Goal: Task Accomplishment & Management: Manage account settings

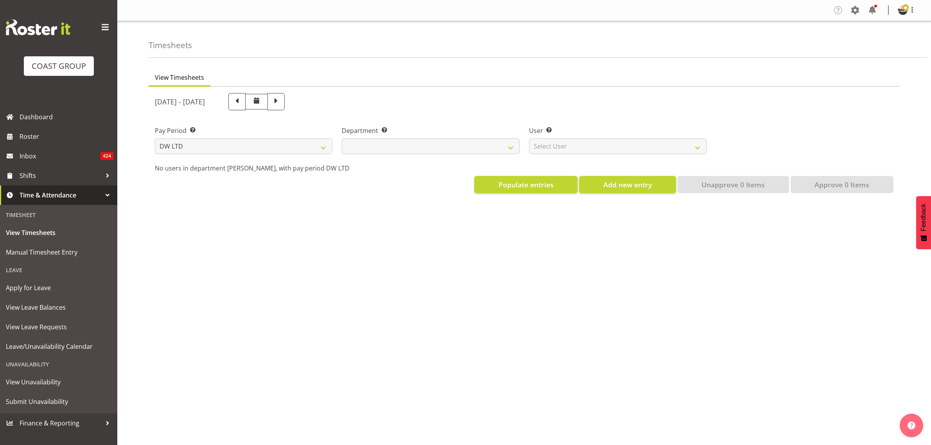
select select "8"
select select
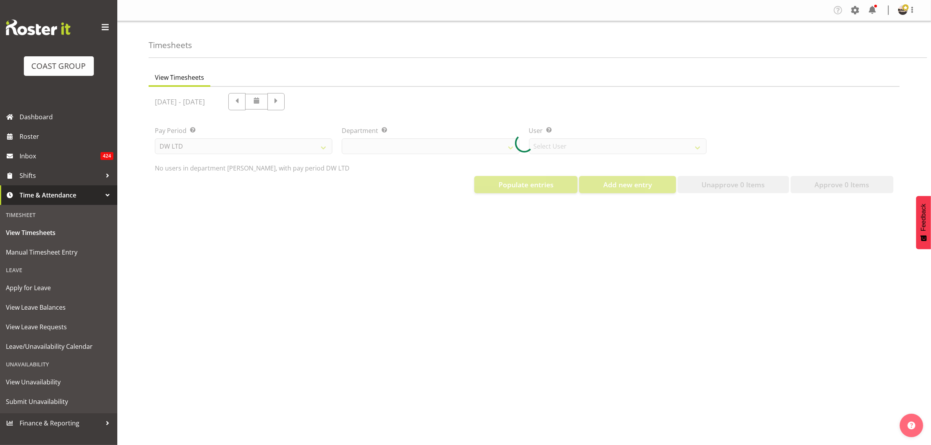
select select "1175"
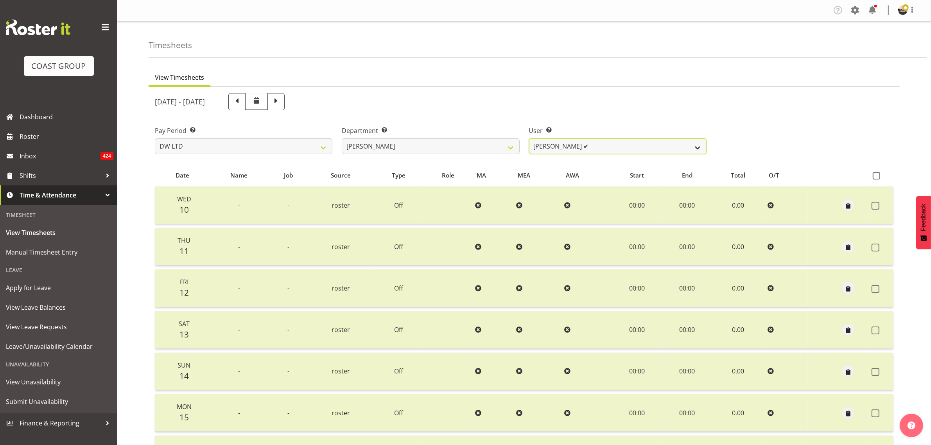
click at [608, 153] on select "[PERSON_NAME] ✔ Boston [PERSON_NAME] ✔ [PERSON_NAME] ✔ [PERSON_NAME] ✔ [PERSON_…" at bounding box center [617, 146] width 177 height 16
click at [607, 150] on select "[PERSON_NAME] ✔ Boston [PERSON_NAME] ✔ [PERSON_NAME] ✔ [PERSON_NAME] ✔ [PERSON_…" at bounding box center [617, 146] width 177 height 16
drag, startPoint x: 466, startPoint y: 147, endPoint x: 458, endPoint y: 152, distance: 9.5
click at [466, 147] on select "[PERSON_NAME] [PERSON_NAME] DESIGN [PERSON_NAME] PRODUCTION" at bounding box center [430, 146] width 177 height 16
select select "146"
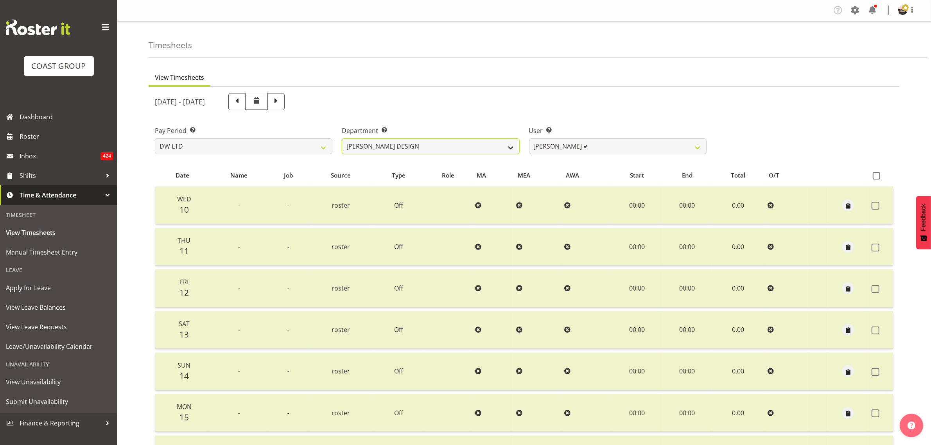
click at [342, 138] on select "[PERSON_NAME] [PERSON_NAME] DESIGN [PERSON_NAME] PRODUCTION" at bounding box center [430, 146] width 177 height 16
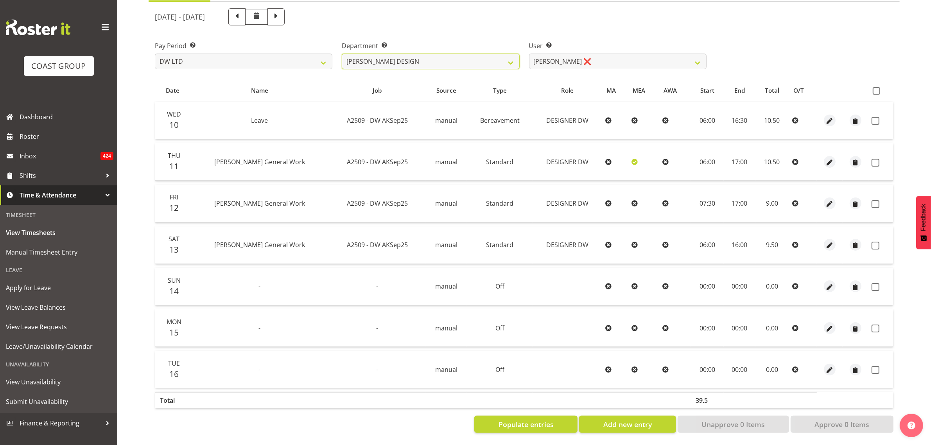
scroll to position [92, 0]
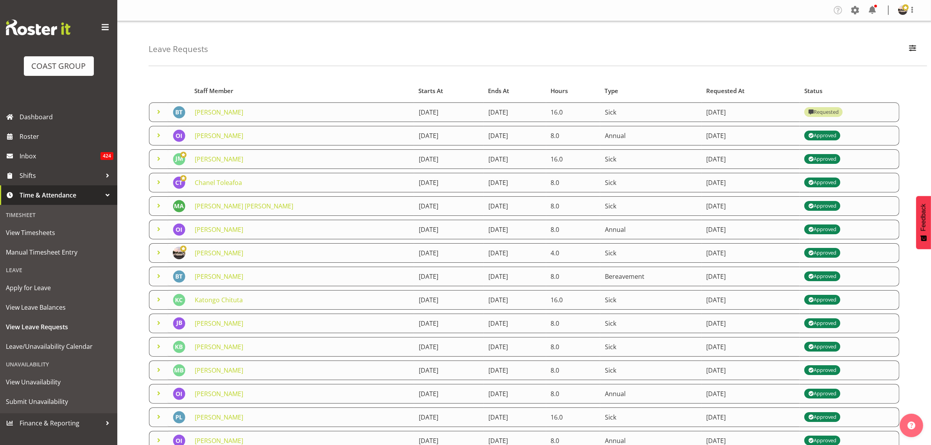
click at [160, 113] on span at bounding box center [158, 111] width 9 height 9
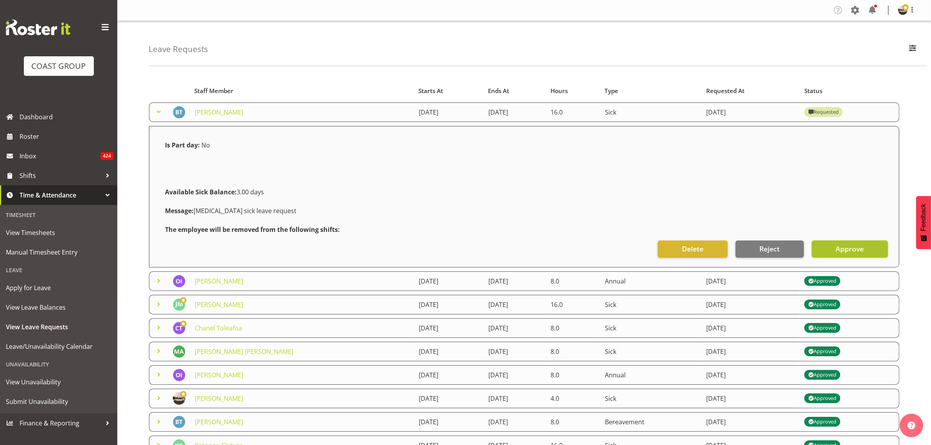
click at [827, 241] on button "Approve" at bounding box center [849, 248] width 76 height 17
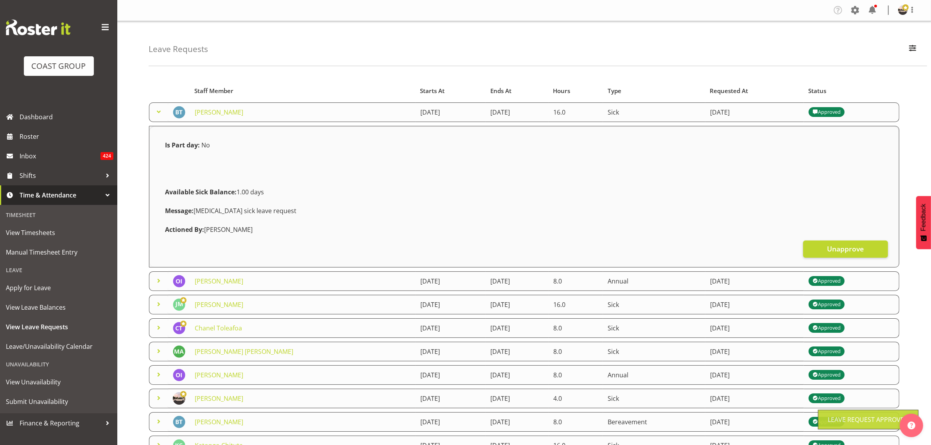
click at [159, 112] on span at bounding box center [158, 111] width 9 height 9
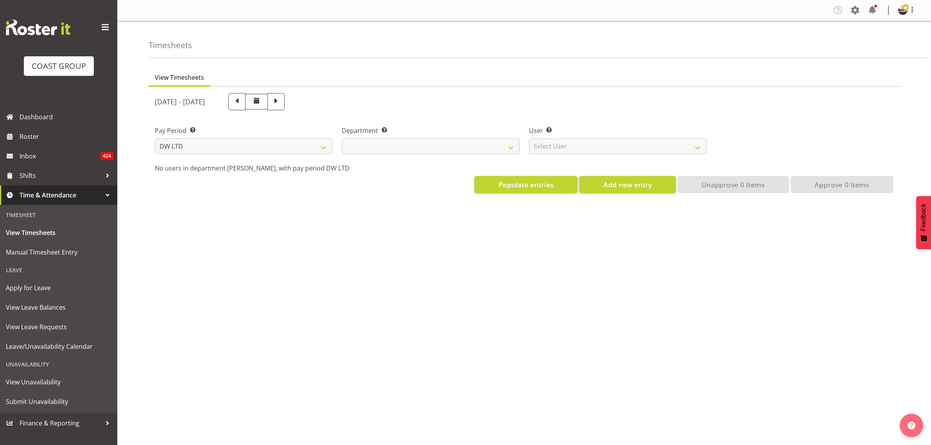
select select "8"
select select
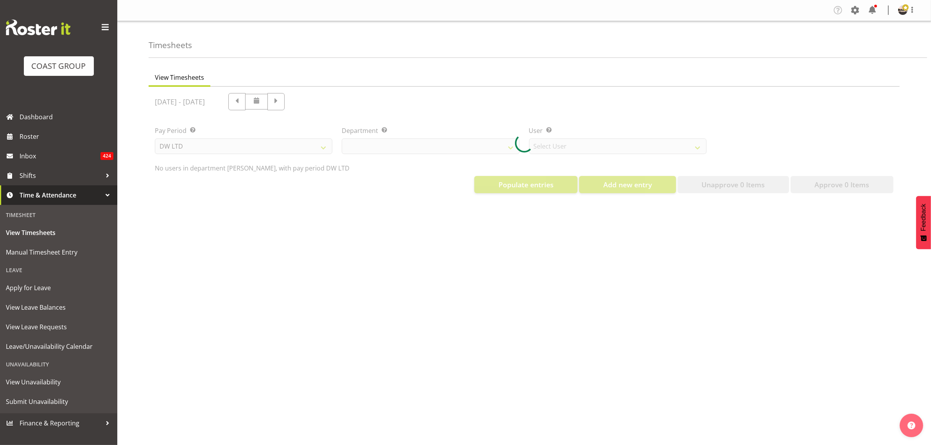
select select "1175"
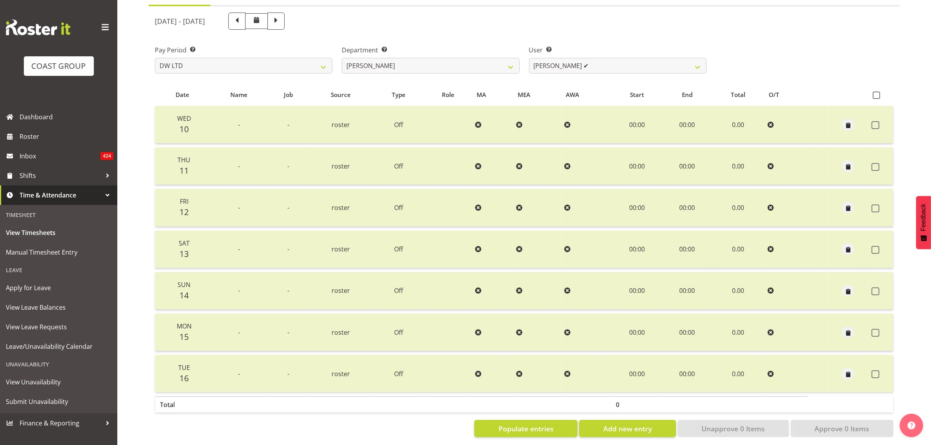
scroll to position [59, 0]
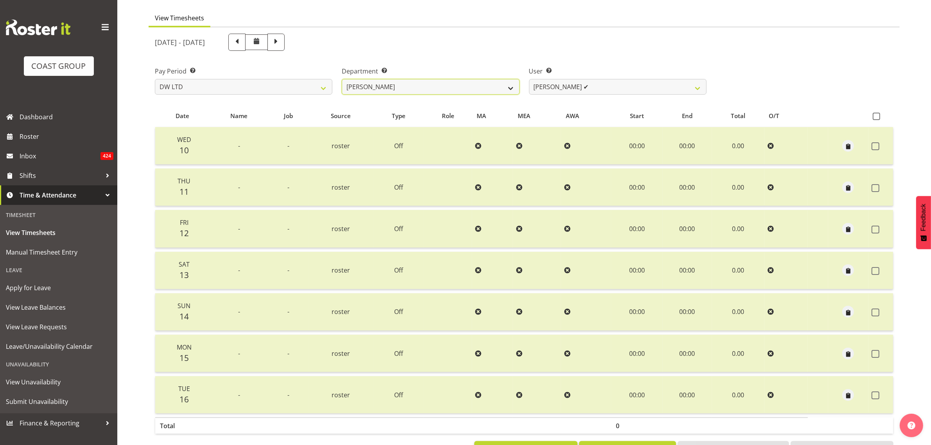
drag, startPoint x: 470, startPoint y: 84, endPoint x: 457, endPoint y: 92, distance: 15.6
click at [469, 84] on select "DW AKL DW AKL DESIGN DW AKL PRODUCTION" at bounding box center [430, 87] width 177 height 16
select select "146"
click at [342, 79] on select "DW AKL DW AKL DESIGN DW AKL PRODUCTION" at bounding box center [430, 87] width 177 height 16
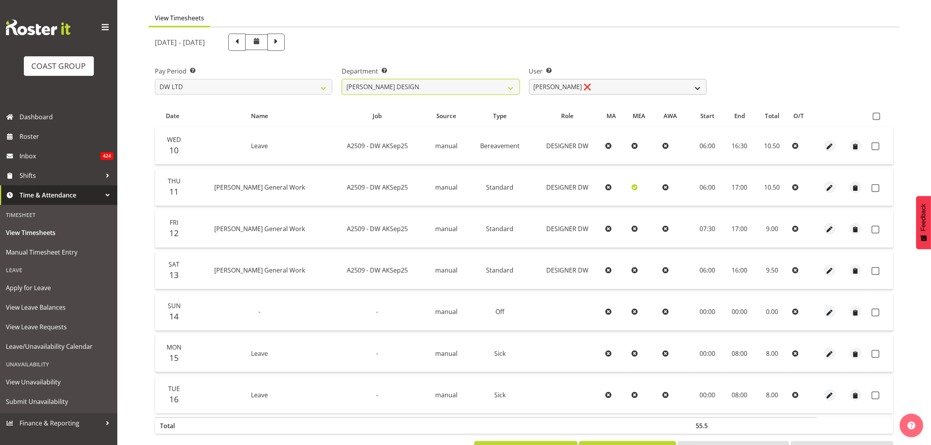
scroll to position [92, 0]
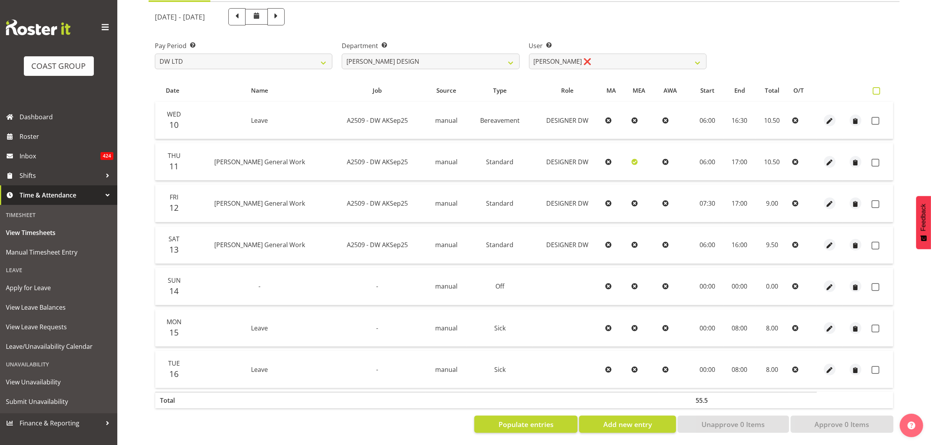
click at [877, 87] on span at bounding box center [875, 90] width 7 height 7
click at [877, 88] on input "checkbox" at bounding box center [874, 90] width 5 height 5
checkbox input "true"
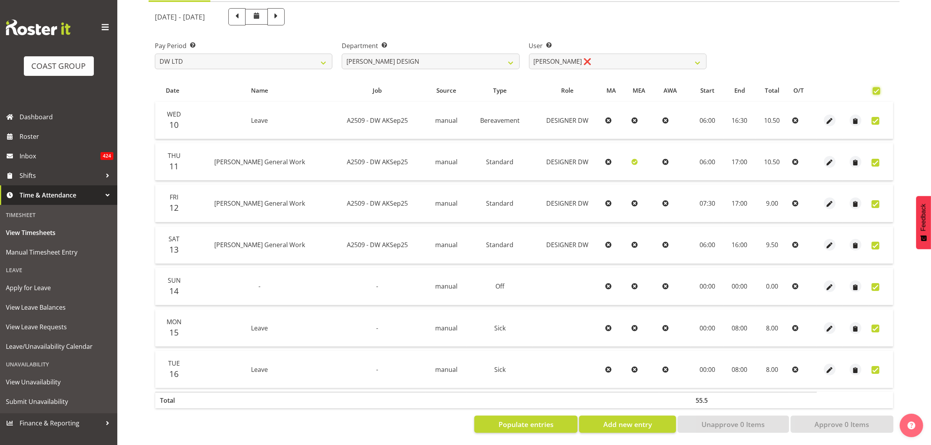
checkbox input "true"
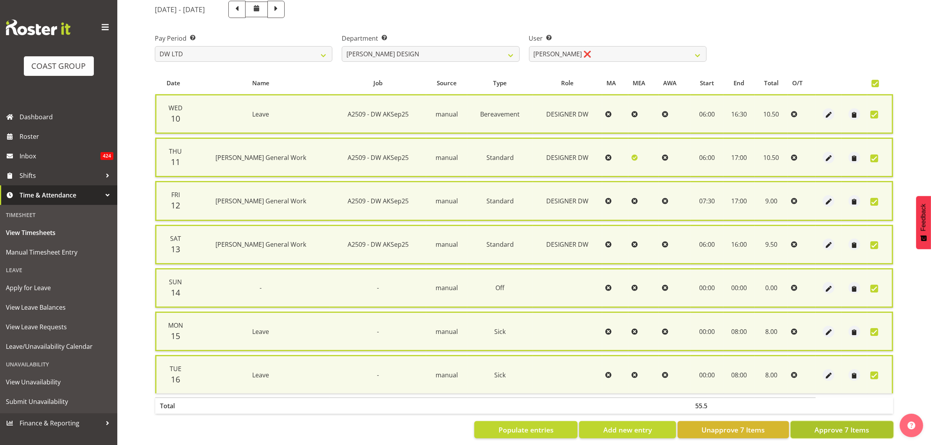
click at [810, 425] on button "Approve 7 Items" at bounding box center [841, 429] width 103 height 17
checkbox input "false"
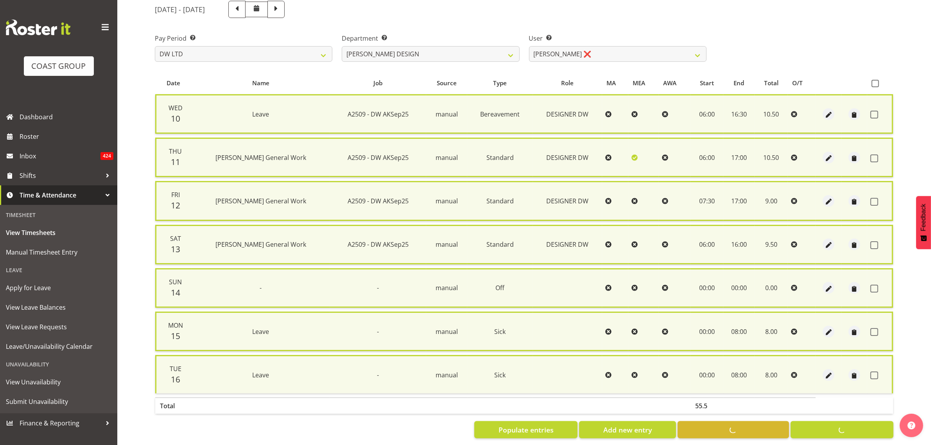
checkbox input "false"
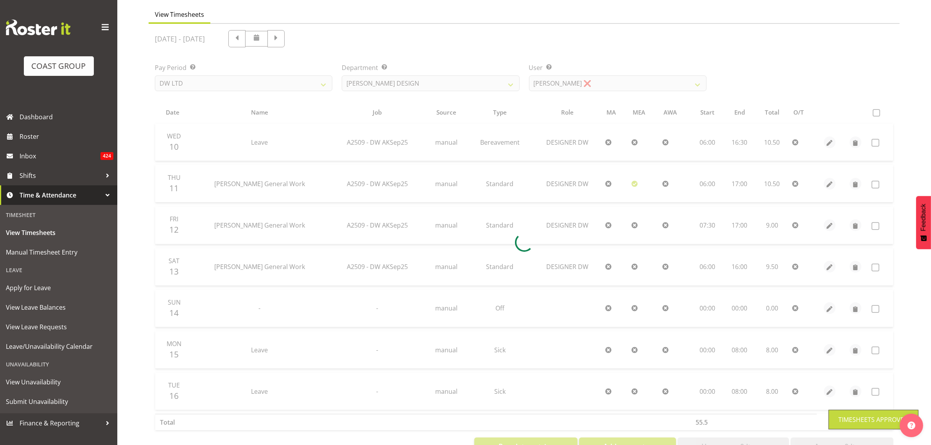
scroll to position [27, 0]
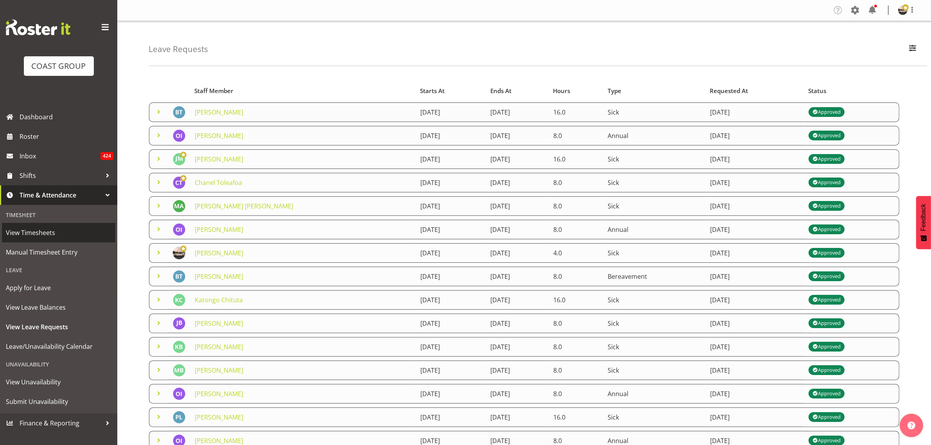
click at [44, 231] on span "View Timesheets" at bounding box center [59, 233] width 106 height 12
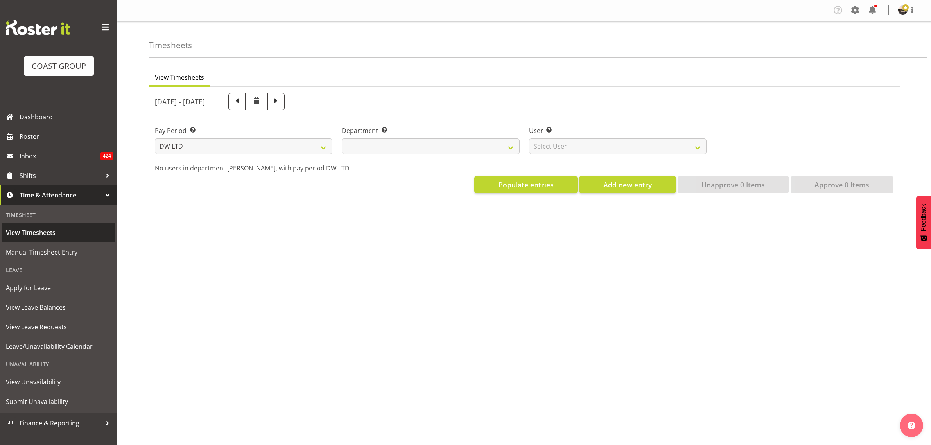
select select "8"
select select
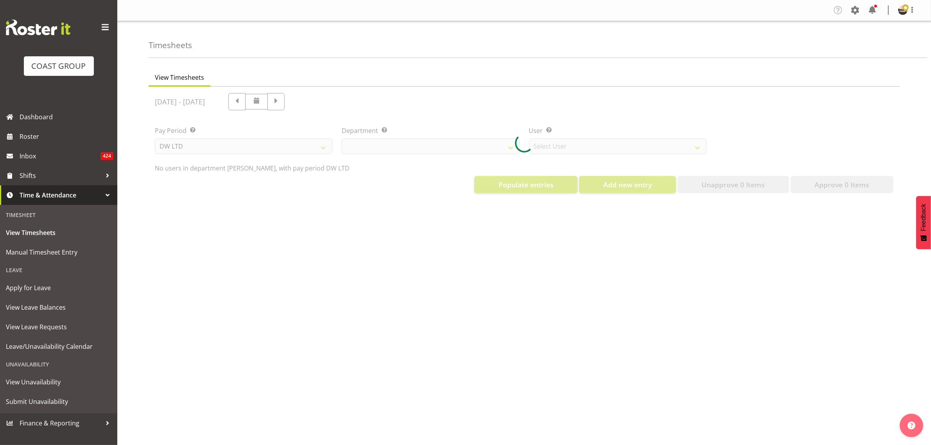
select select "1175"
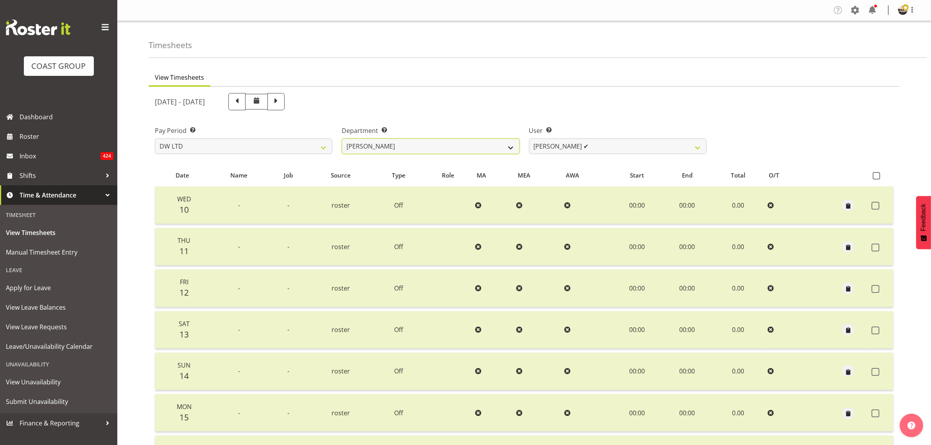
click at [383, 145] on select "[PERSON_NAME] [PERSON_NAME] DESIGN [PERSON_NAME] PRODUCTION" at bounding box center [430, 146] width 177 height 16
select select "146"
click at [342, 138] on select "[PERSON_NAME] [PERSON_NAME] DESIGN [PERSON_NAME] PRODUCTION" at bounding box center [430, 146] width 177 height 16
